Goal: Task Accomplishment & Management: Use online tool/utility

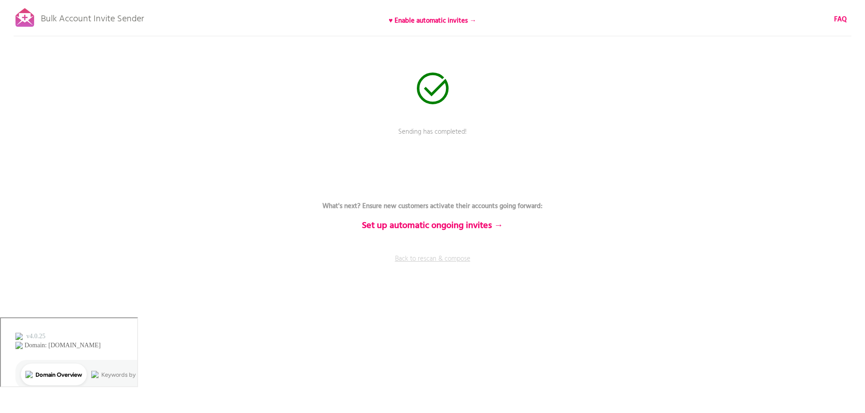
click at [429, 260] on link "Back to rescan & compose" at bounding box center [432, 265] width 272 height 23
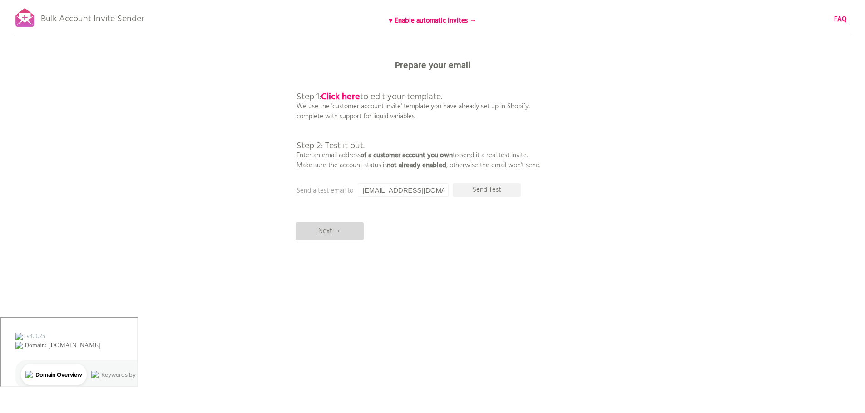
click at [340, 229] on p "Next →" at bounding box center [329, 231] width 68 height 18
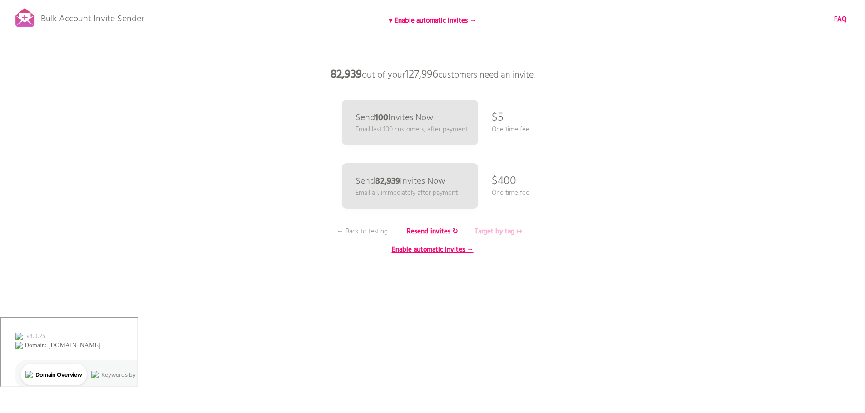
click at [504, 233] on b "Target by tag ↦" at bounding box center [498, 231] width 48 height 11
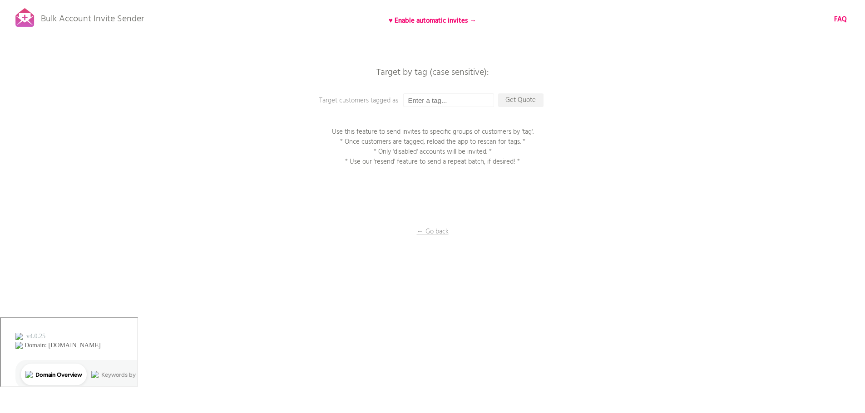
drag, startPoint x: 438, startPoint y: 92, endPoint x: 440, endPoint y: 97, distance: 4.7
click at [438, 92] on div "Bulk Account Invite Sender ♥ Enable automatic invites → FAQ Synced all customer…" at bounding box center [432, 159] width 865 height 318
click at [440, 99] on input "text" at bounding box center [448, 100] width 91 height 14
paste input "Batch_3"
type input "Batch_3"
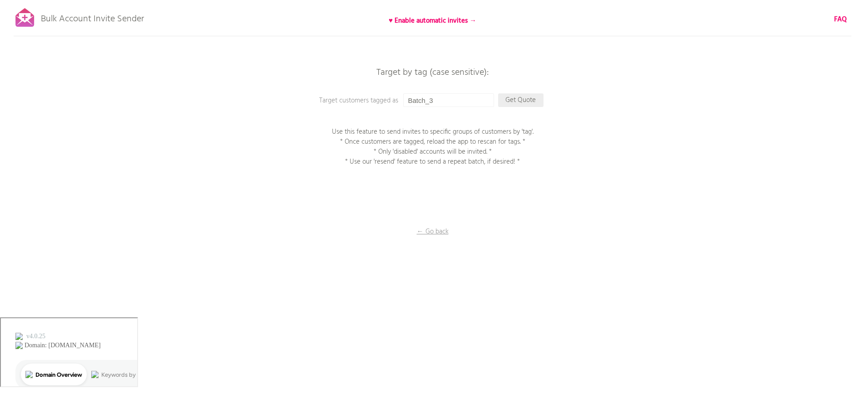
click at [522, 100] on p "Get Quote" at bounding box center [520, 100] width 45 height 14
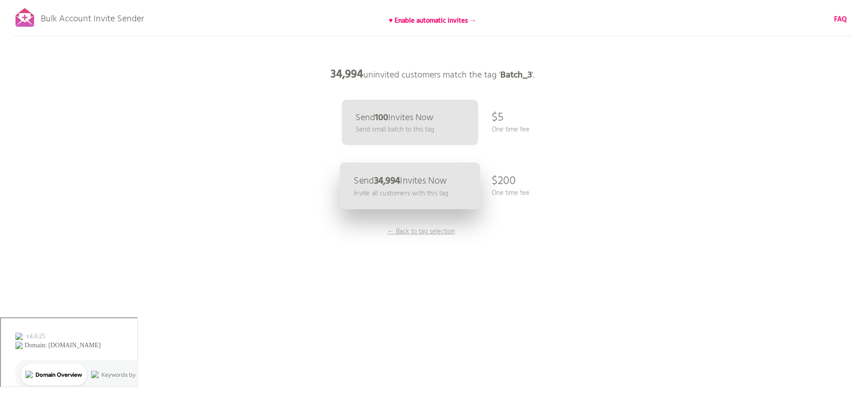
click at [411, 191] on p "Invite all customers with this tag" at bounding box center [401, 193] width 94 height 10
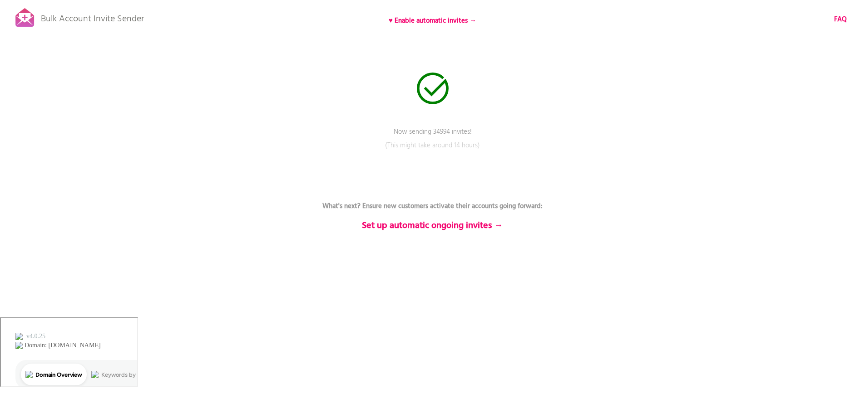
click at [465, 116] on div "Bulk Account Invite Sender ♥ Enable automatic invites → FAQ Now sending 34994 i…" at bounding box center [432, 159] width 865 height 318
